Goal: Task Accomplishment & Management: Use online tool/utility

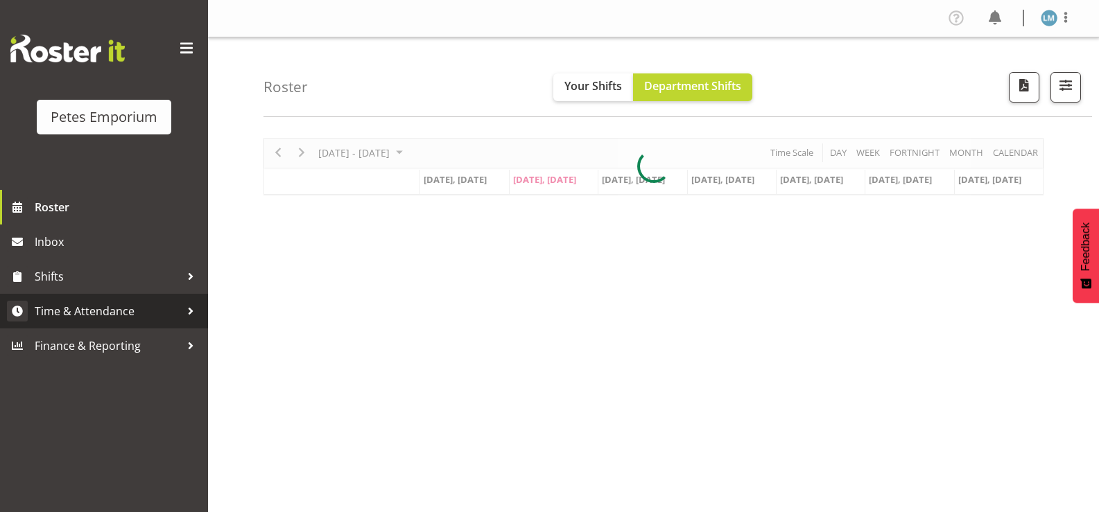
click at [135, 309] on span "Time & Attendance" at bounding box center [108, 311] width 146 height 21
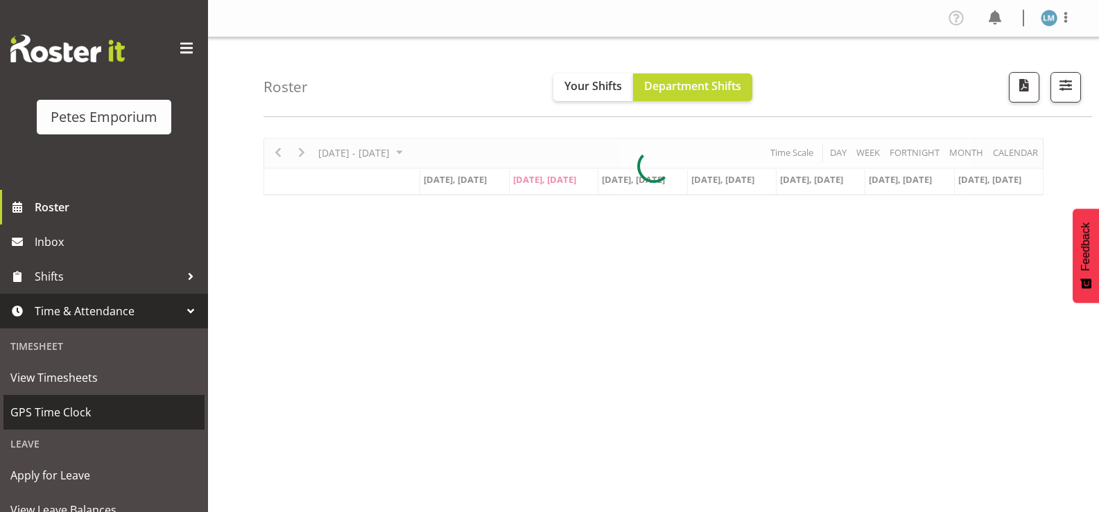
click at [105, 412] on span "GPS Time Clock" at bounding box center [103, 412] width 187 height 21
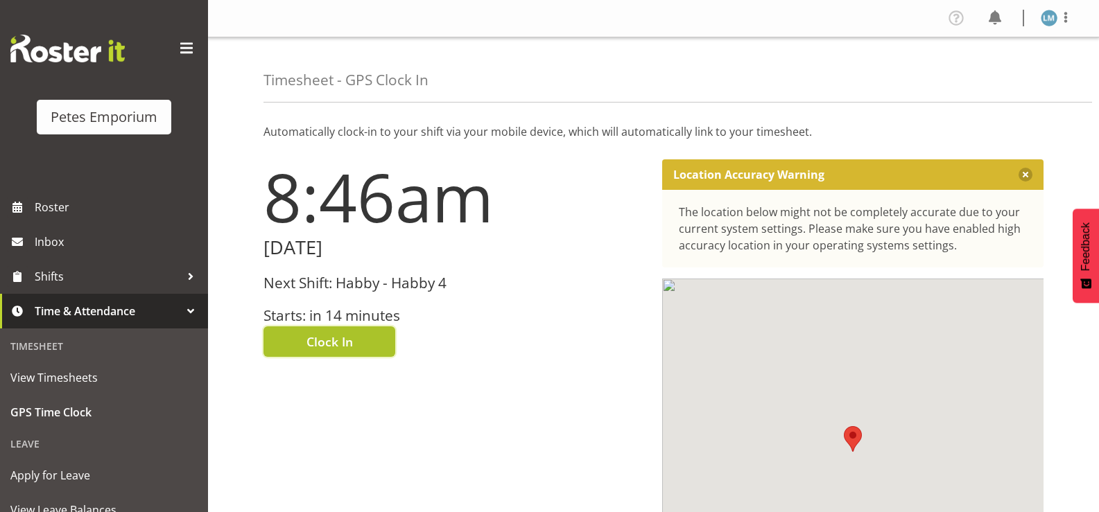
click at [358, 336] on button "Clock In" at bounding box center [330, 342] width 132 height 31
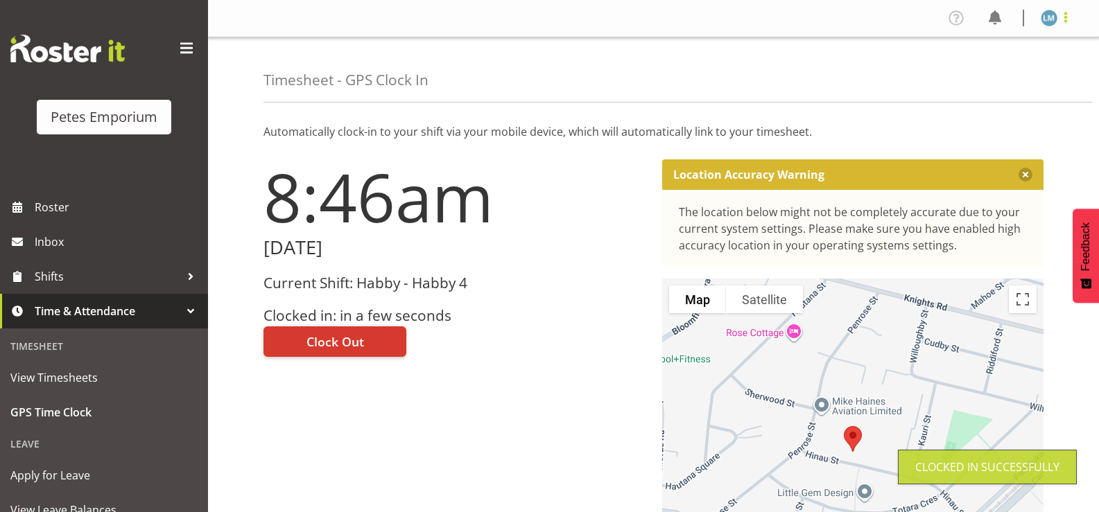
click at [1058, 18] on span at bounding box center [1066, 17] width 17 height 17
click at [1010, 72] on link "Log Out" at bounding box center [1007, 72] width 133 height 25
